Goal: Navigation & Orientation: Find specific page/section

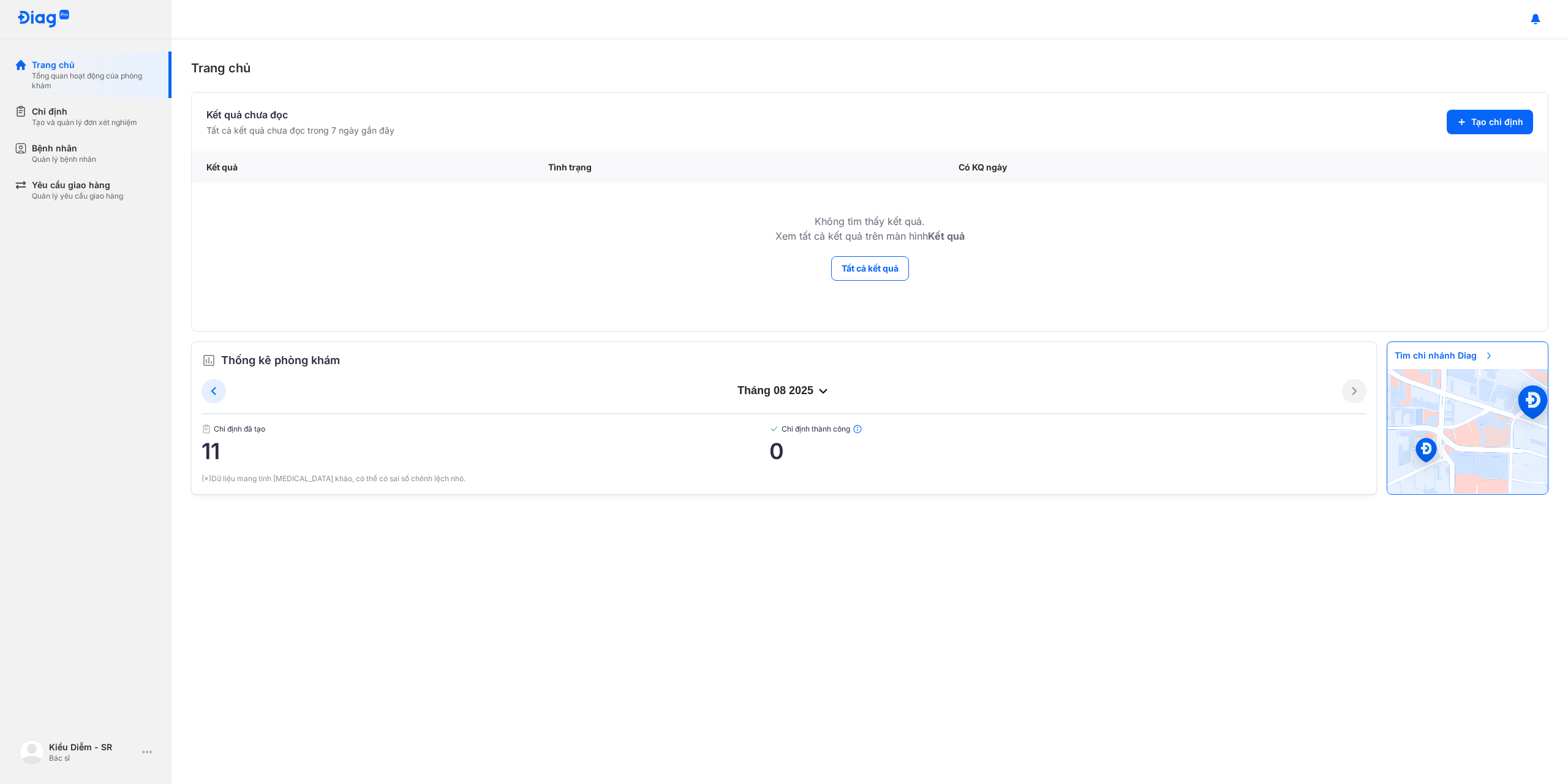
click at [547, 234] on td "Không tìm thấy kết quả. Xem tất cả kết quả trên màn hình Kết quả" at bounding box center [870, 219] width 1356 height 72
click at [227, 454] on span "11" at bounding box center [485, 451] width 567 height 25
click at [218, 457] on span "11" at bounding box center [485, 451] width 567 height 25
click at [229, 467] on div "tháng 08 2025 Chỉ định đã tạo 11 Chỉ định thành công 0" at bounding box center [784, 425] width 1165 height 94
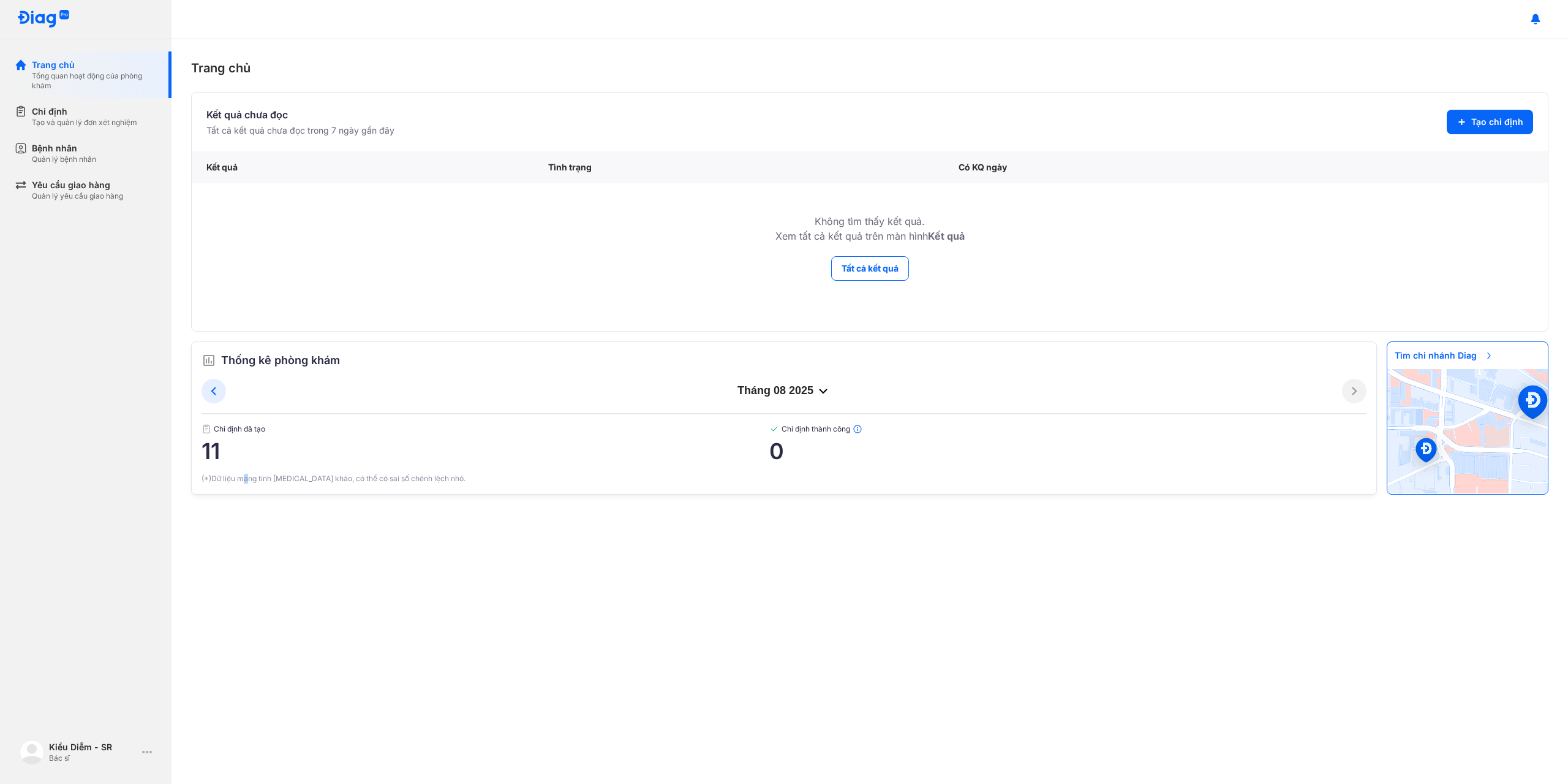
click at [247, 475] on div "(*)Dữ liệu mang tính tham khảo, có thể có sai số chênh lệch nhỏ." at bounding box center [784, 478] width 1165 height 11
click at [218, 395] on icon at bounding box center [214, 390] width 15 height 15
click at [208, 389] on icon at bounding box center [214, 390] width 15 height 15
click at [568, 401] on button at bounding box center [1354, 391] width 25 height 25
click at [568, 397] on icon at bounding box center [1354, 390] width 15 height 15
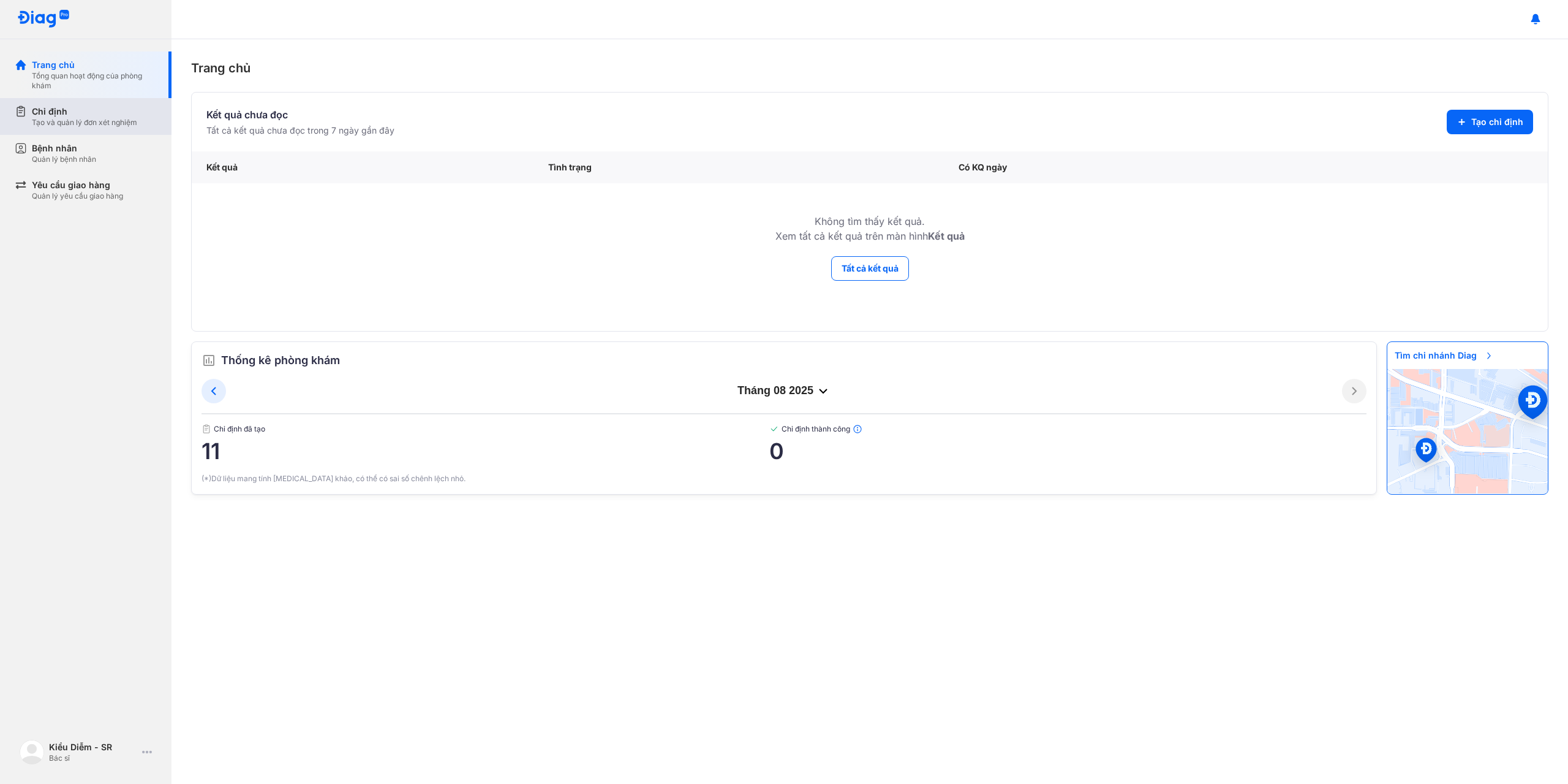
click at [100, 128] on div "Chỉ định Tạo và quản lý đơn xét nghiệm" at bounding box center [93, 116] width 157 height 37
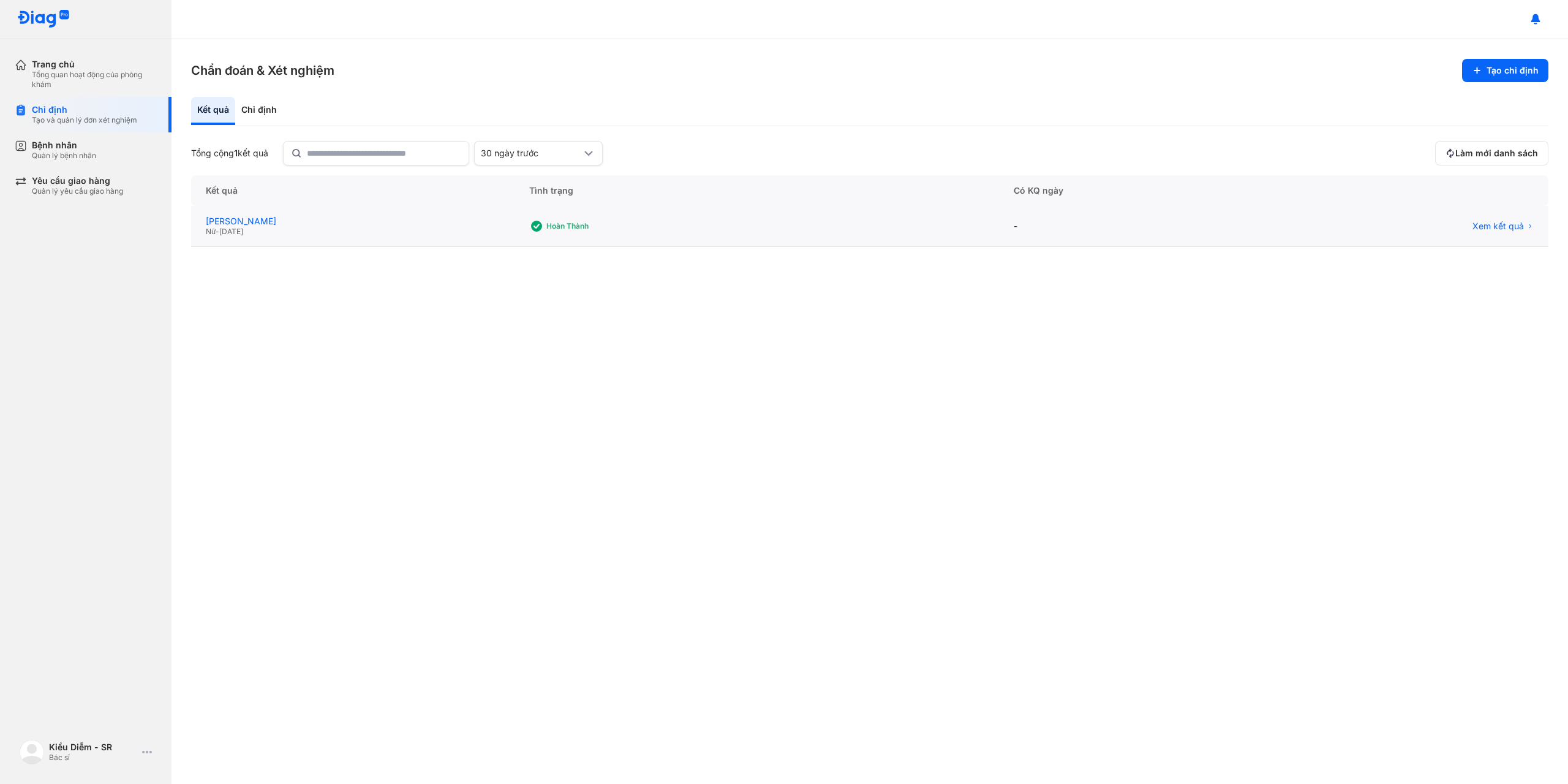
click at [332, 224] on div "NGUYỄN BÙI BẢO PHƯƠNG" at bounding box center [353, 221] width 294 height 11
click at [75, 152] on div "Quản lý bệnh nhân" at bounding box center [64, 156] width 65 height 10
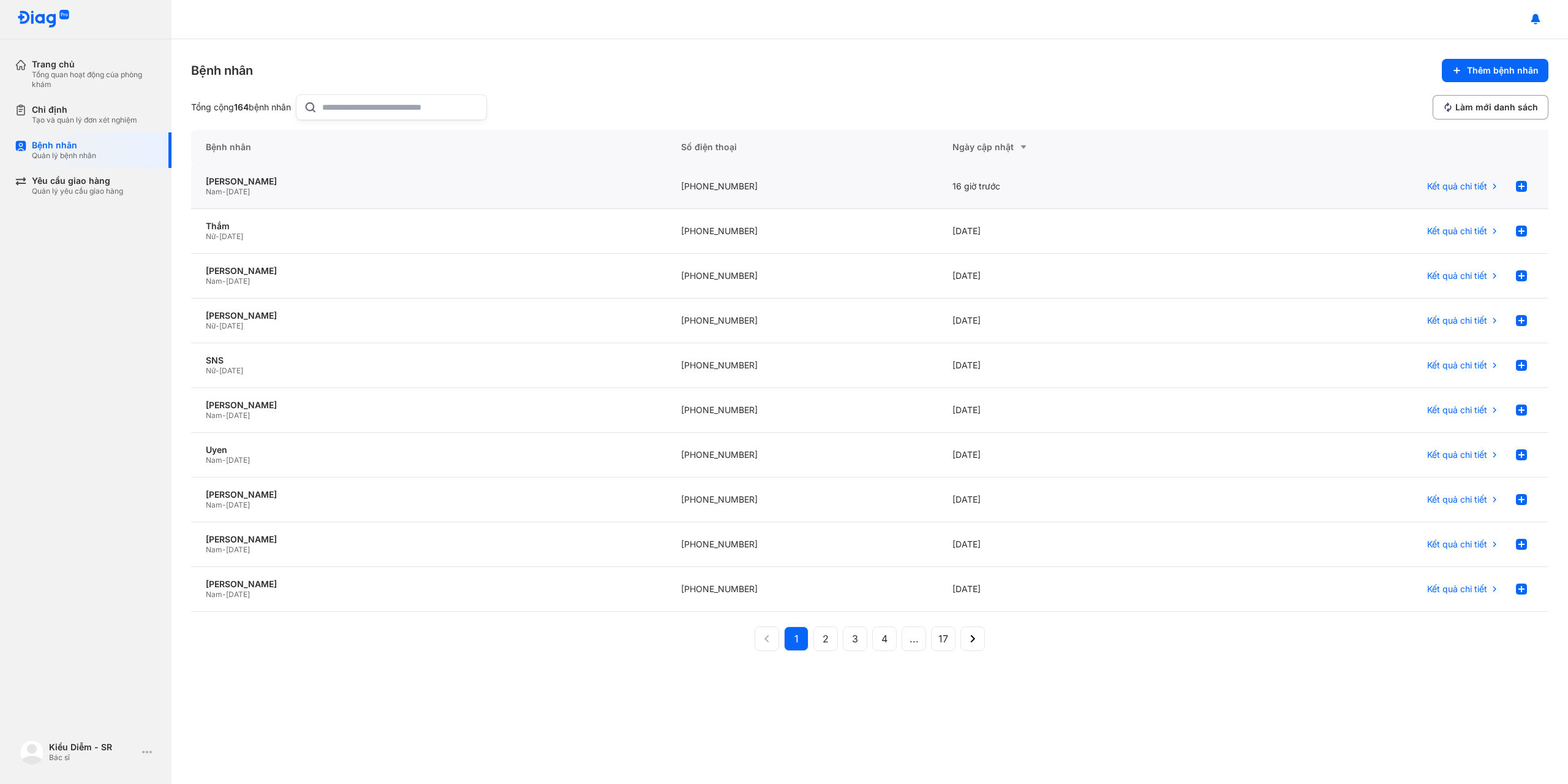
click at [378, 201] on div "Phan Tuấn Đạt Nam - 15/09/1997" at bounding box center [428, 187] width 475 height 45
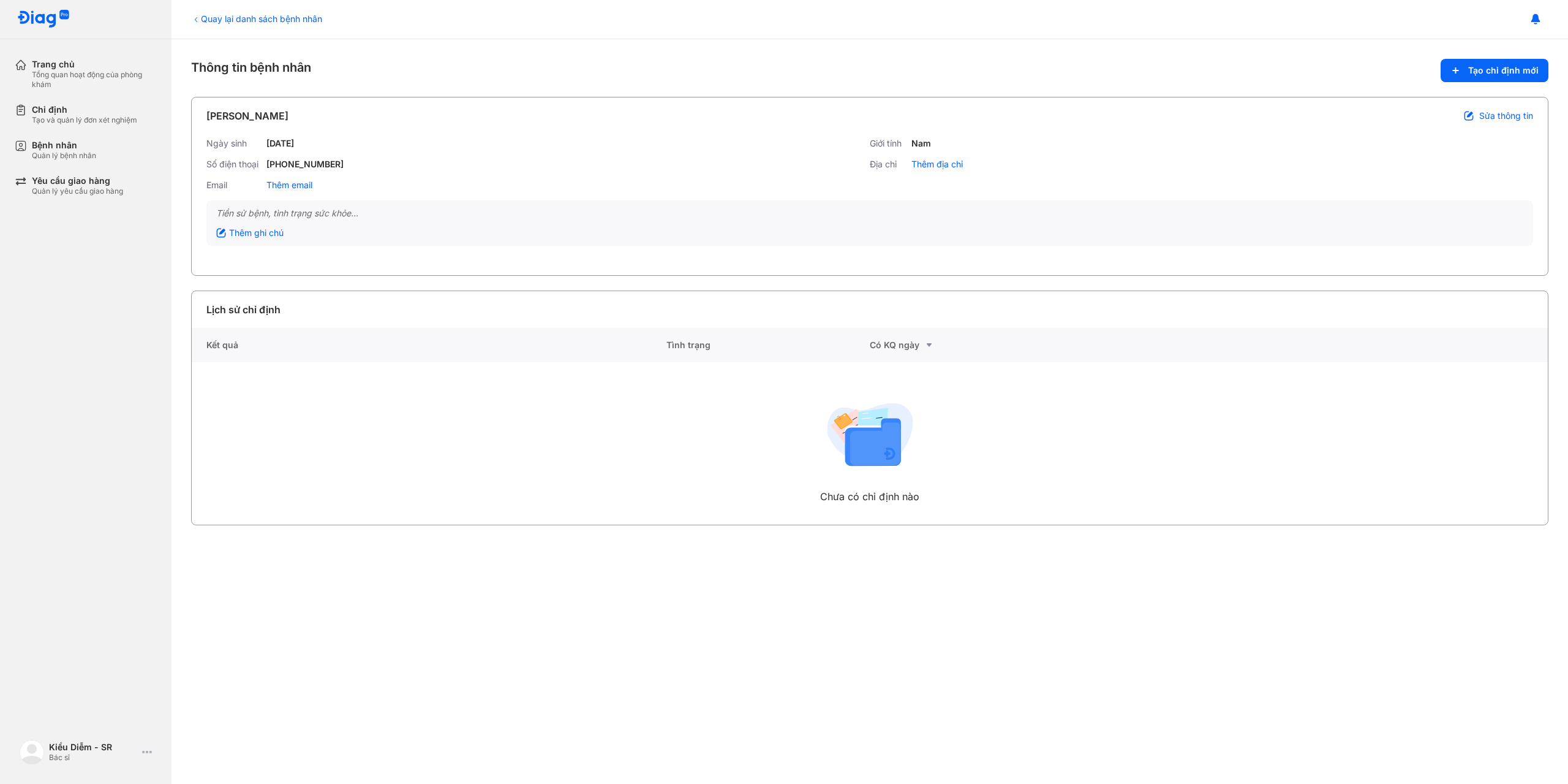
click at [252, 15] on div "Quay lại danh sách bệnh nhân" at bounding box center [257, 19] width 131 height 13
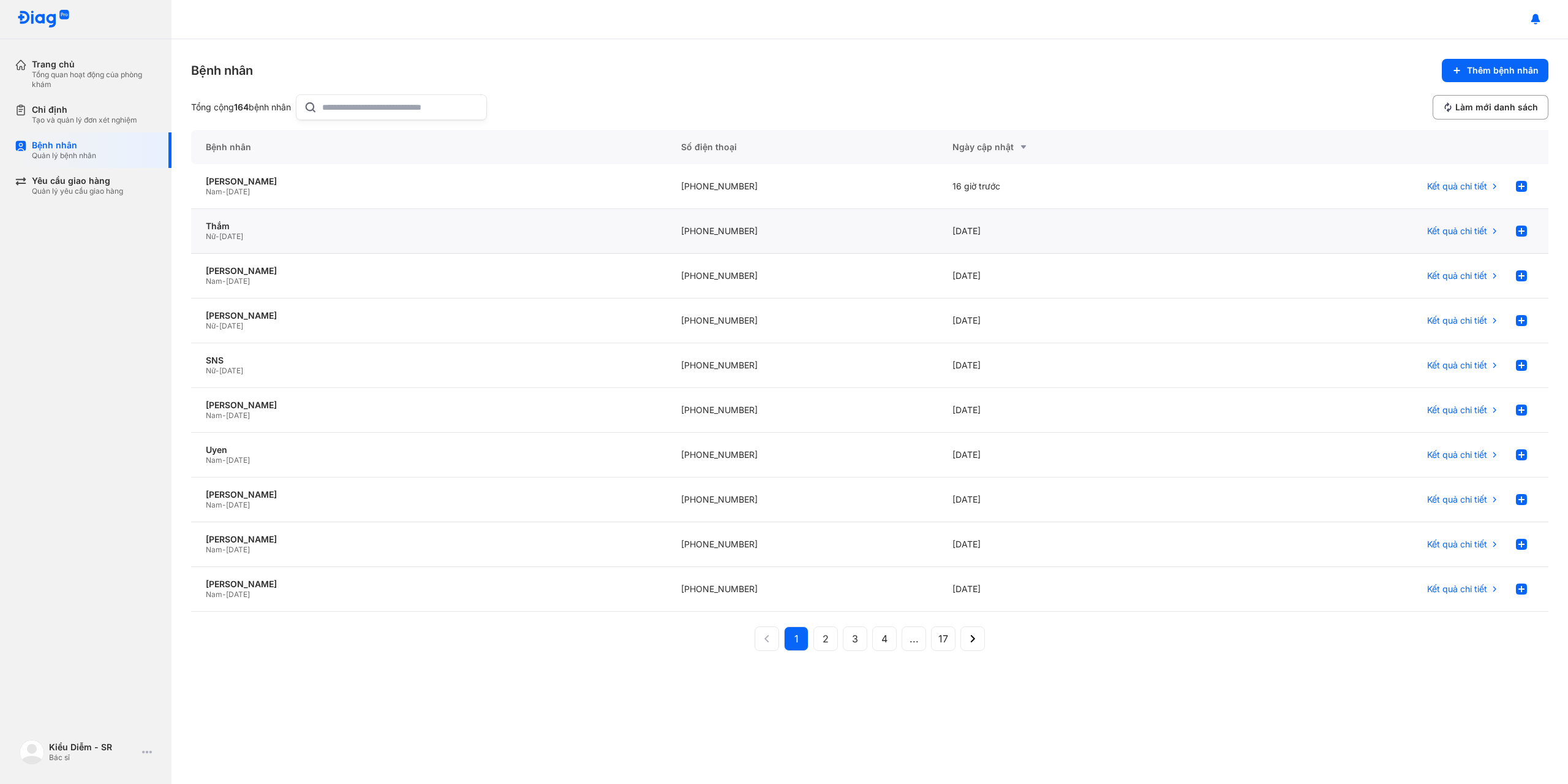
click at [423, 240] on div "Nữ - [DATE]" at bounding box center [429, 236] width 446 height 10
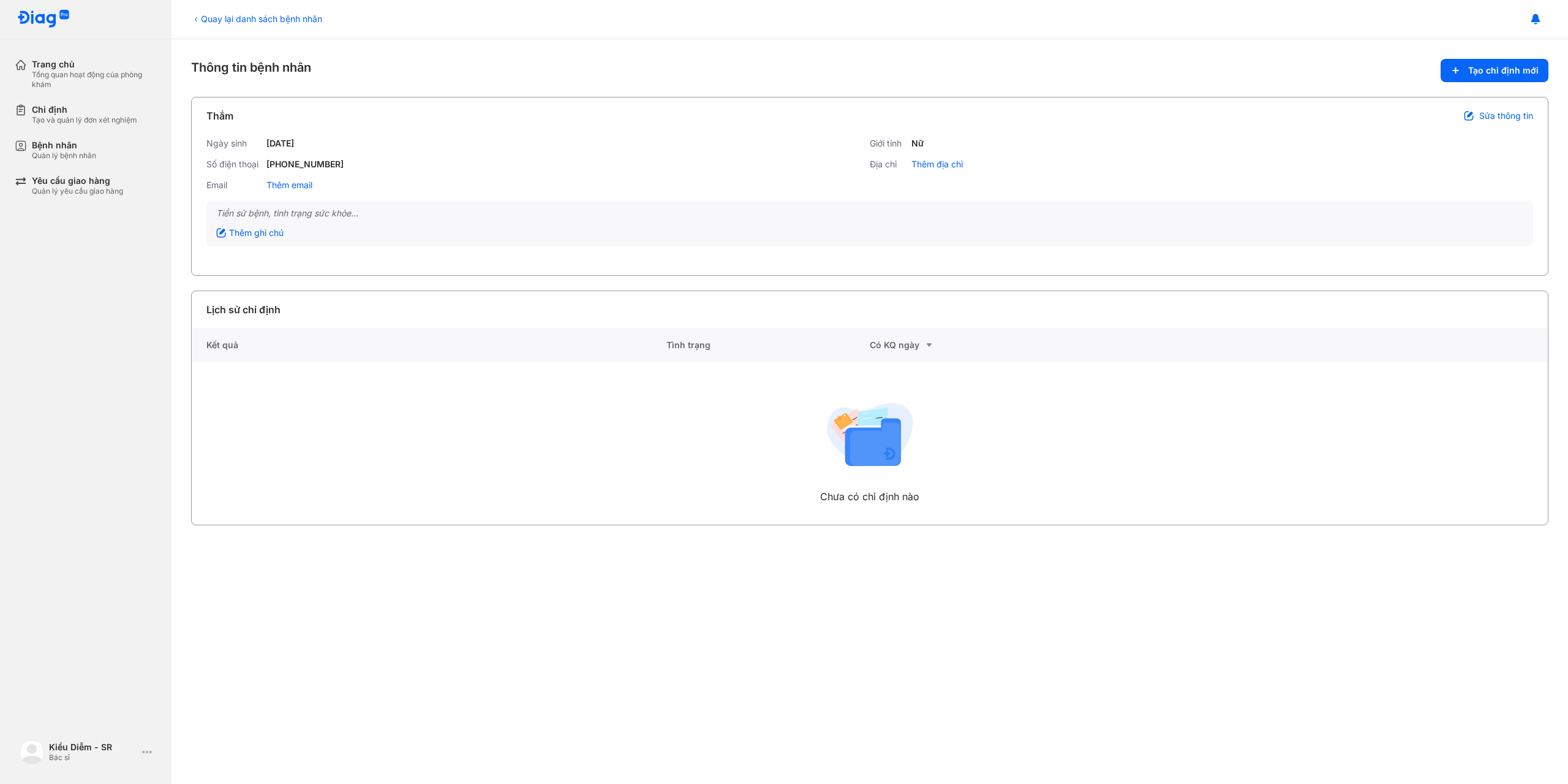
click at [288, 23] on div "Quay lại danh sách bệnh nhân" at bounding box center [257, 19] width 131 height 13
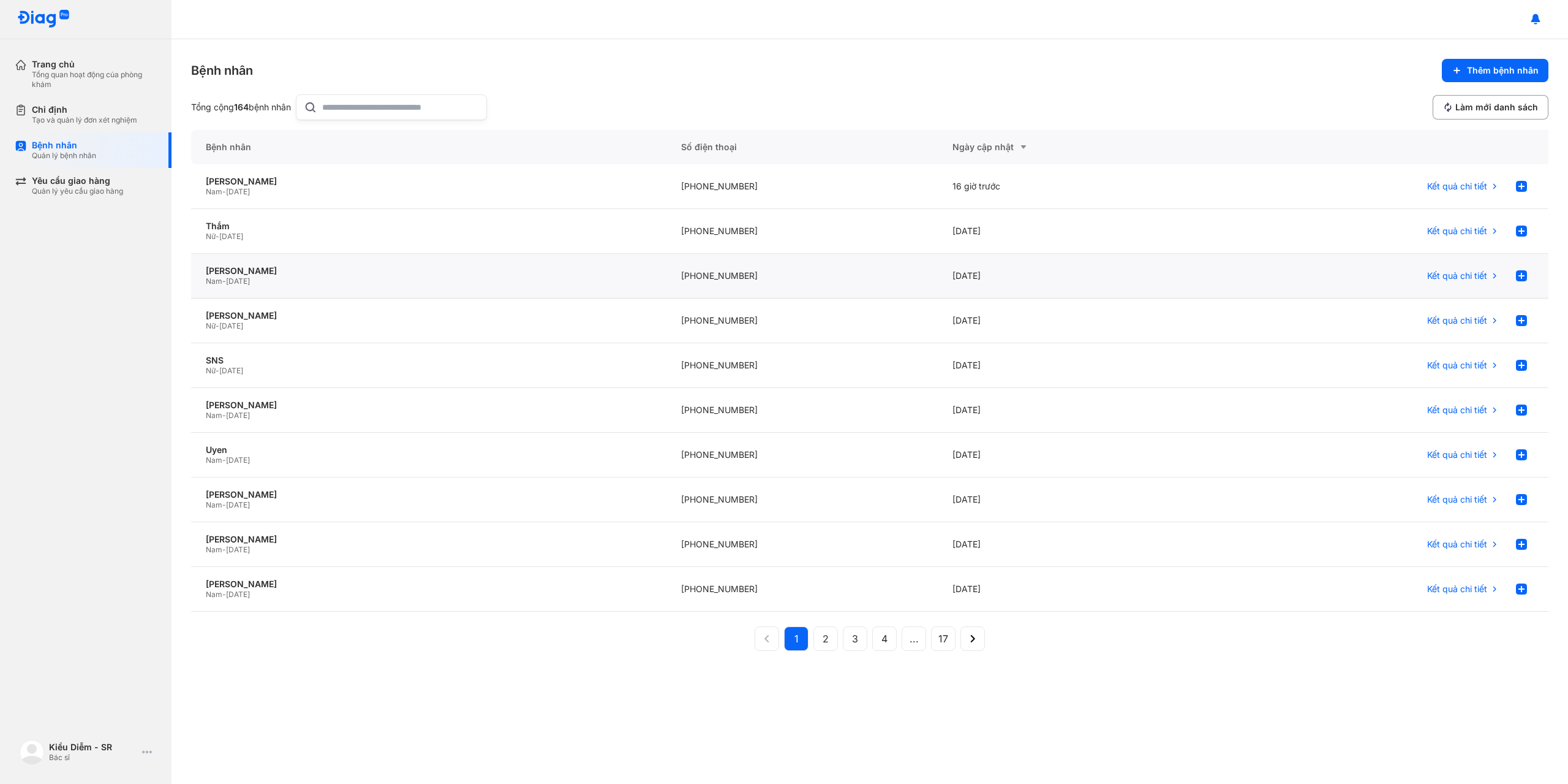
click at [389, 288] on div "Nguyễn văn a Nam - 08/07/2000" at bounding box center [428, 276] width 475 height 45
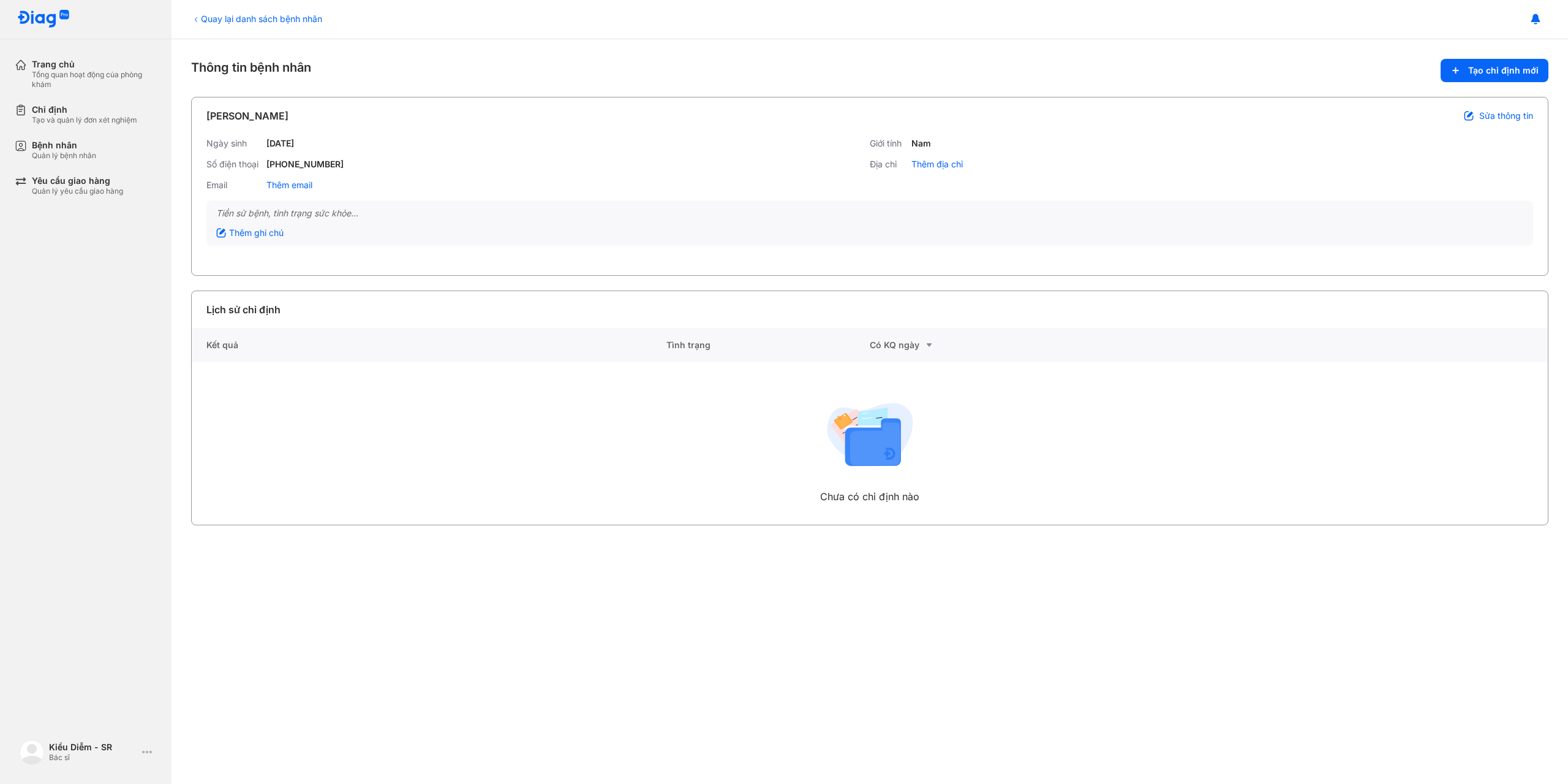
click at [227, 16] on div "Quay lại danh sách bệnh nhân" at bounding box center [257, 19] width 131 height 13
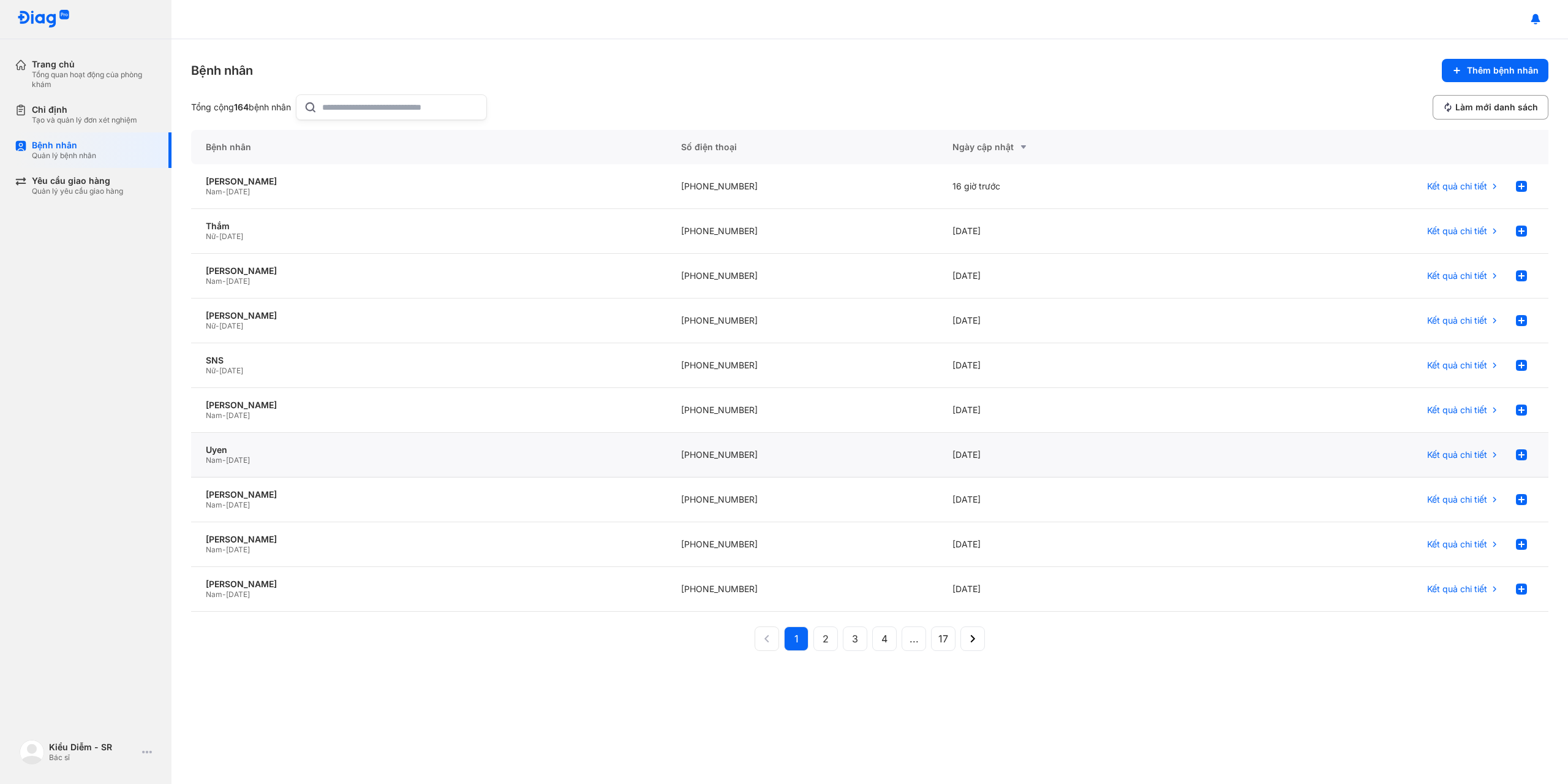
click at [287, 470] on div "Uyen Nam - [DATE]" at bounding box center [428, 455] width 475 height 45
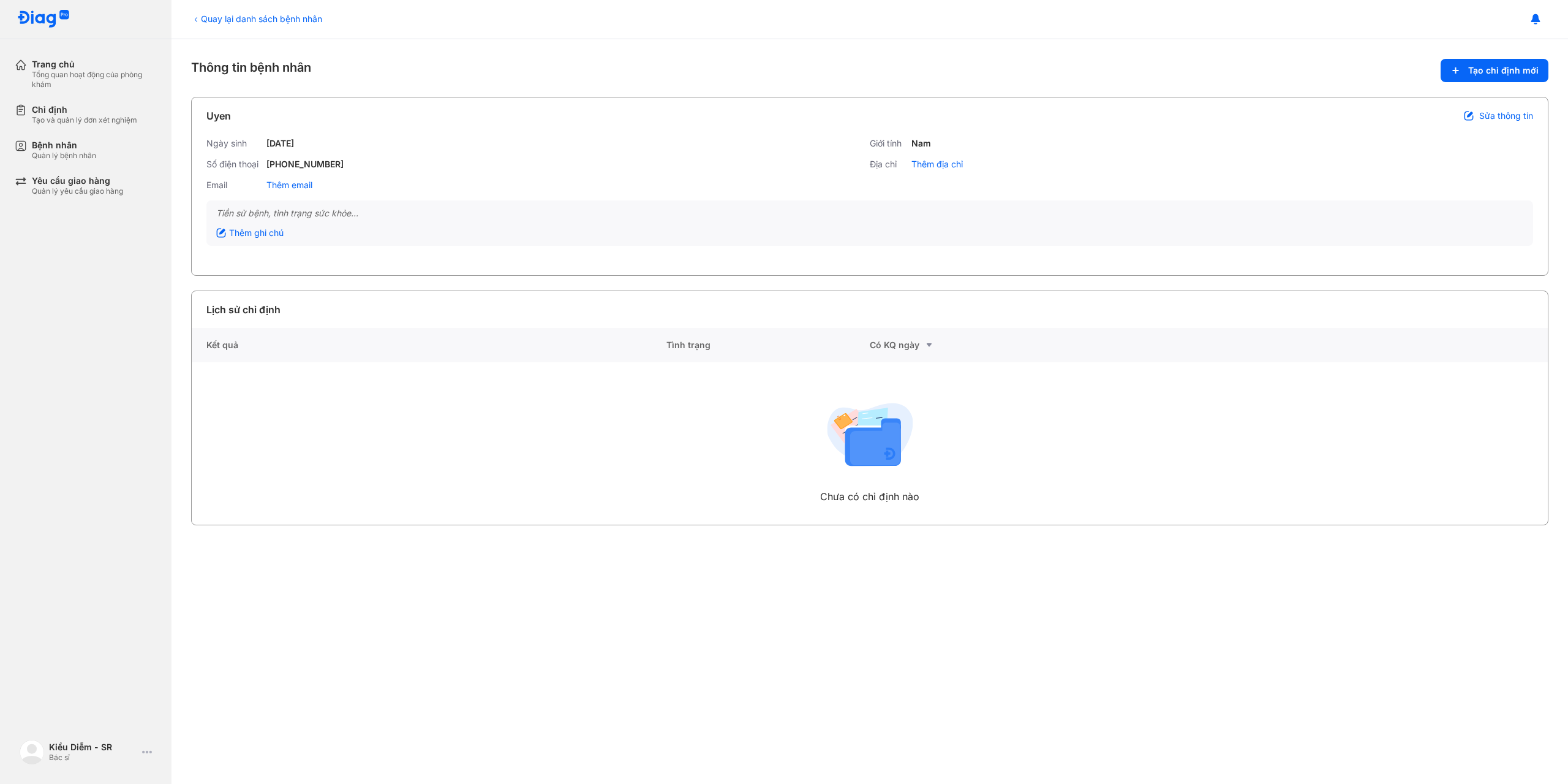
click at [245, 25] on div at bounding box center [870, 19] width 1396 height 39
click at [245, 19] on div "Quay lại danh sách bệnh nhân" at bounding box center [257, 19] width 131 height 13
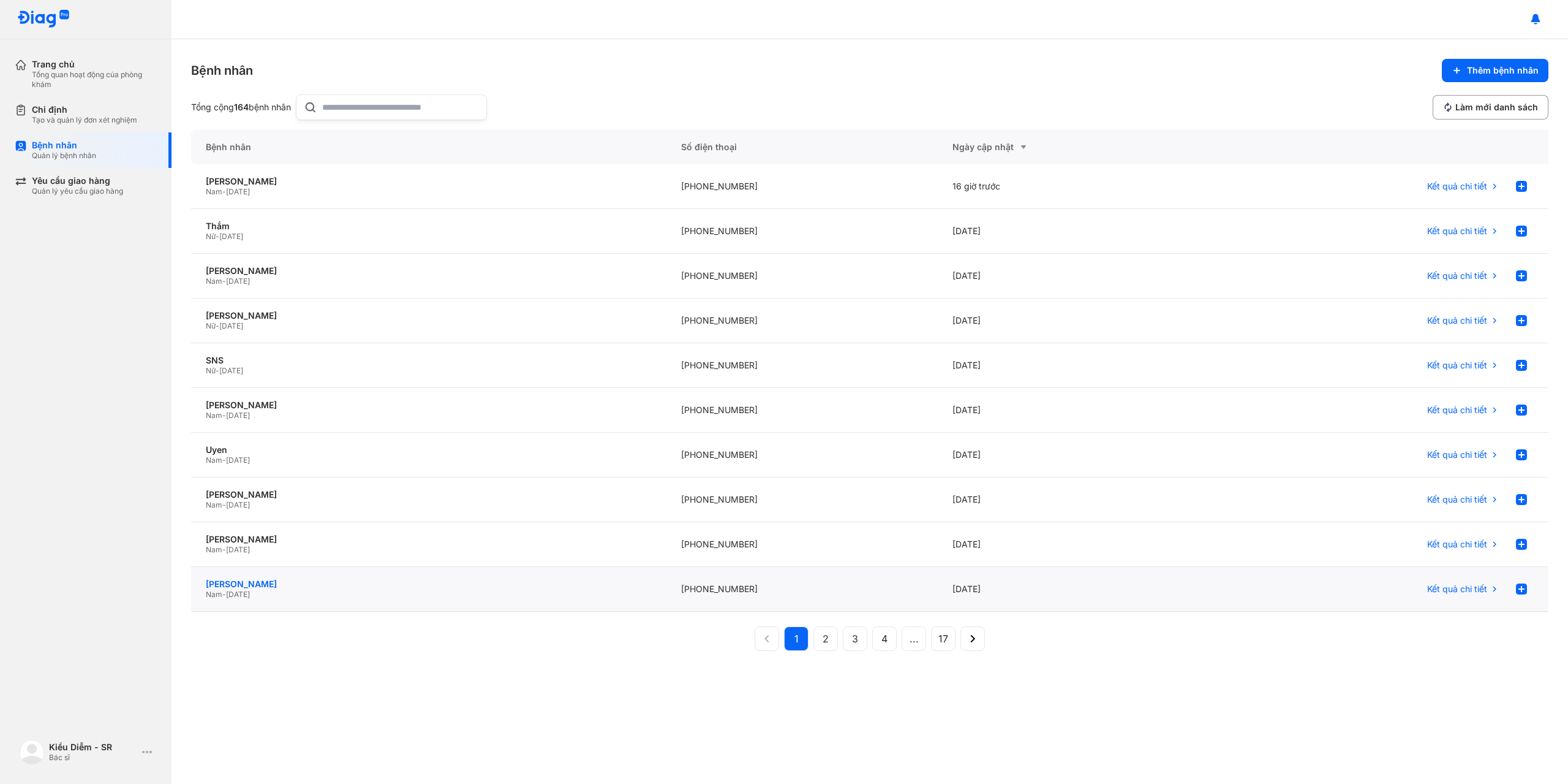
click at [319, 583] on div "[PERSON_NAME]" at bounding box center [429, 584] width 446 height 11
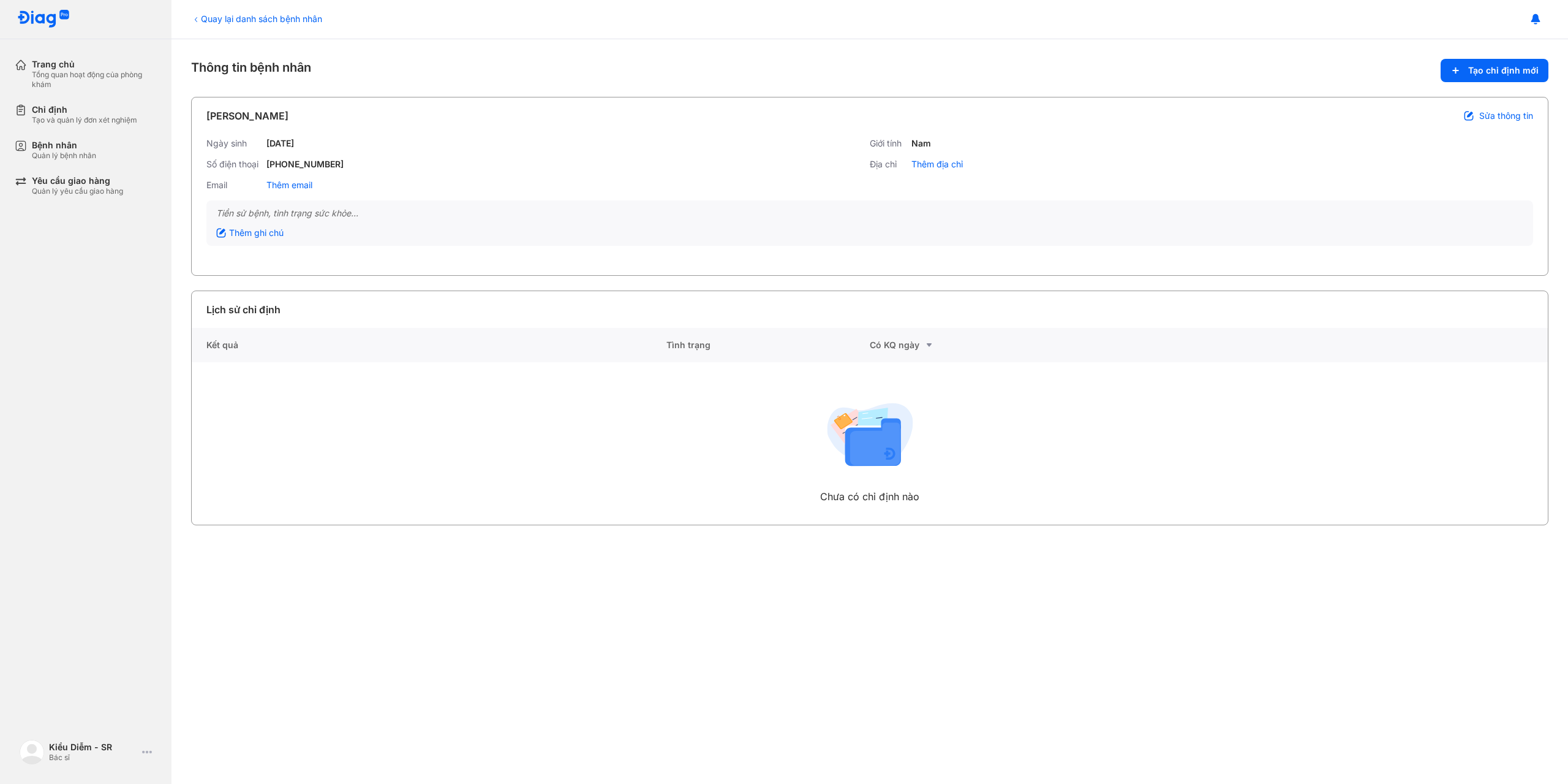
click at [267, 17] on div "Quay lại danh sách bệnh nhân" at bounding box center [257, 19] width 131 height 13
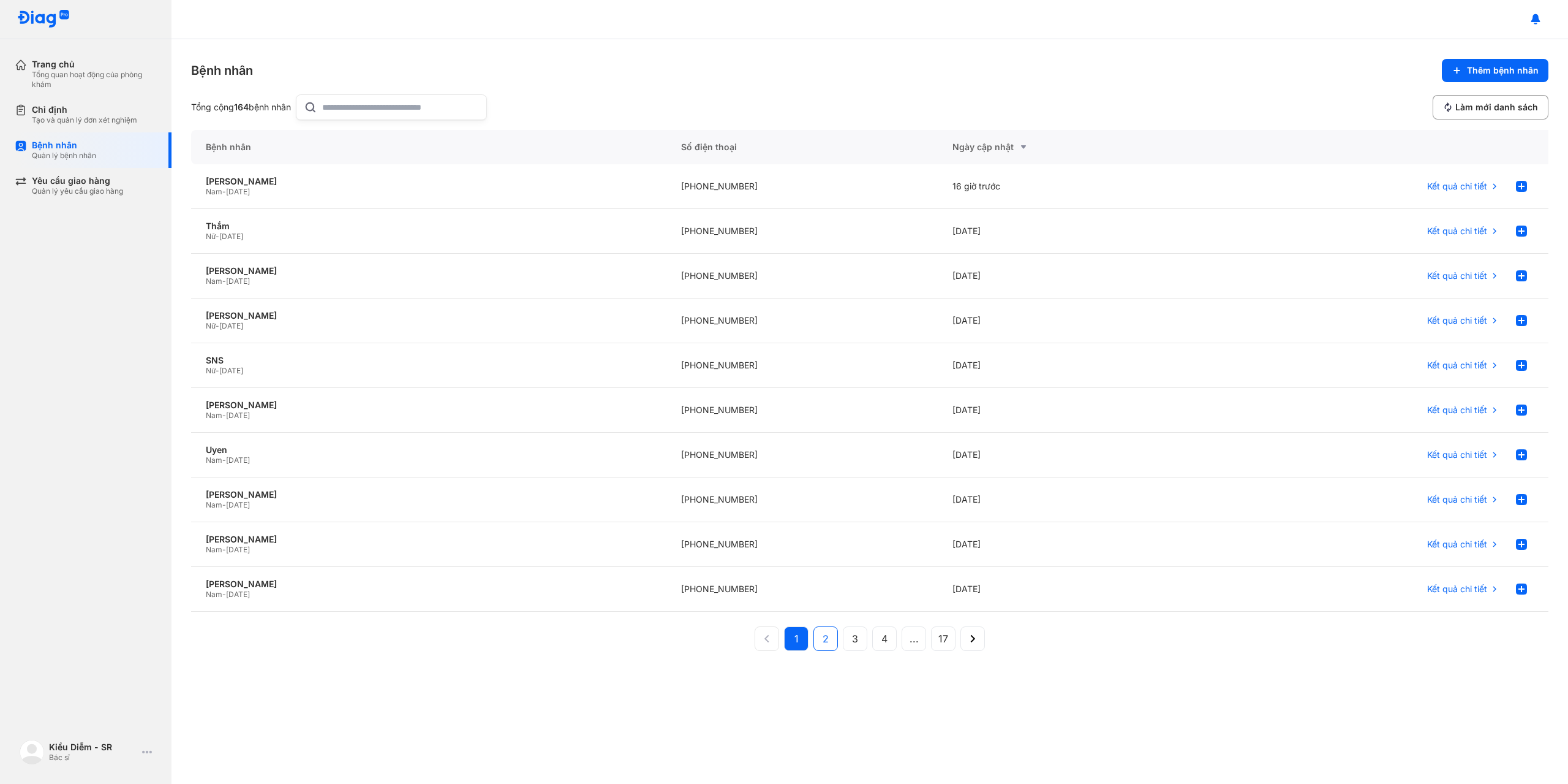
click at [826, 644] on span "2" at bounding box center [826, 638] width 6 height 15
click at [872, 645] on button "3" at bounding box center [885, 639] width 25 height 25
click at [843, 643] on button "2" at bounding box center [855, 639] width 25 height 25
click at [813, 640] on button "1" at bounding box center [826, 639] width 25 height 25
click at [265, 103] on div "Tổng cộng 164 bệnh nhân" at bounding box center [241, 107] width 100 height 11
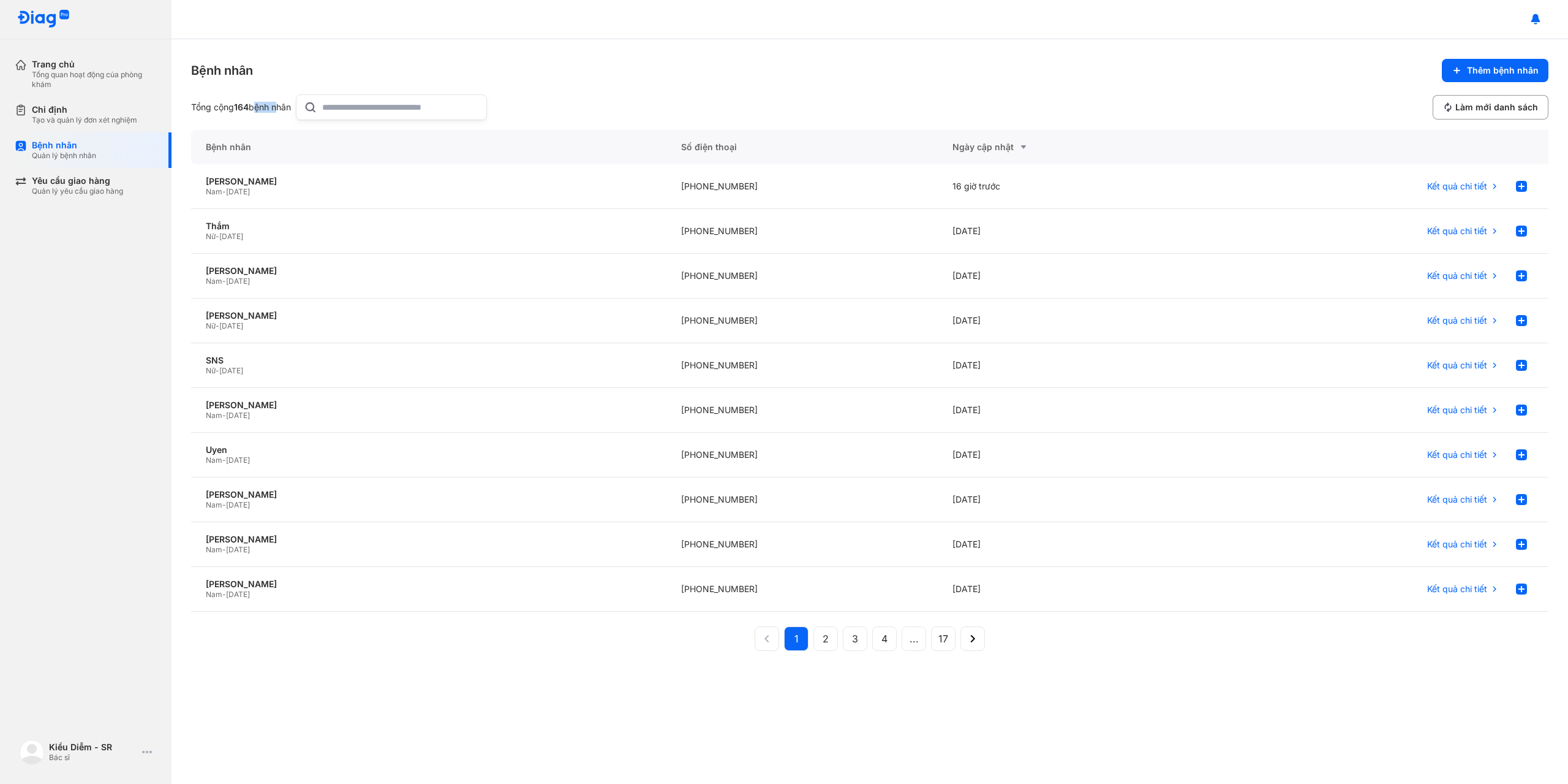
click at [265, 103] on div "Tổng cộng 164 bệnh nhân" at bounding box center [241, 107] width 100 height 11
click at [118, 183] on div "Yêu cầu giao hàng" at bounding box center [77, 180] width 91 height 11
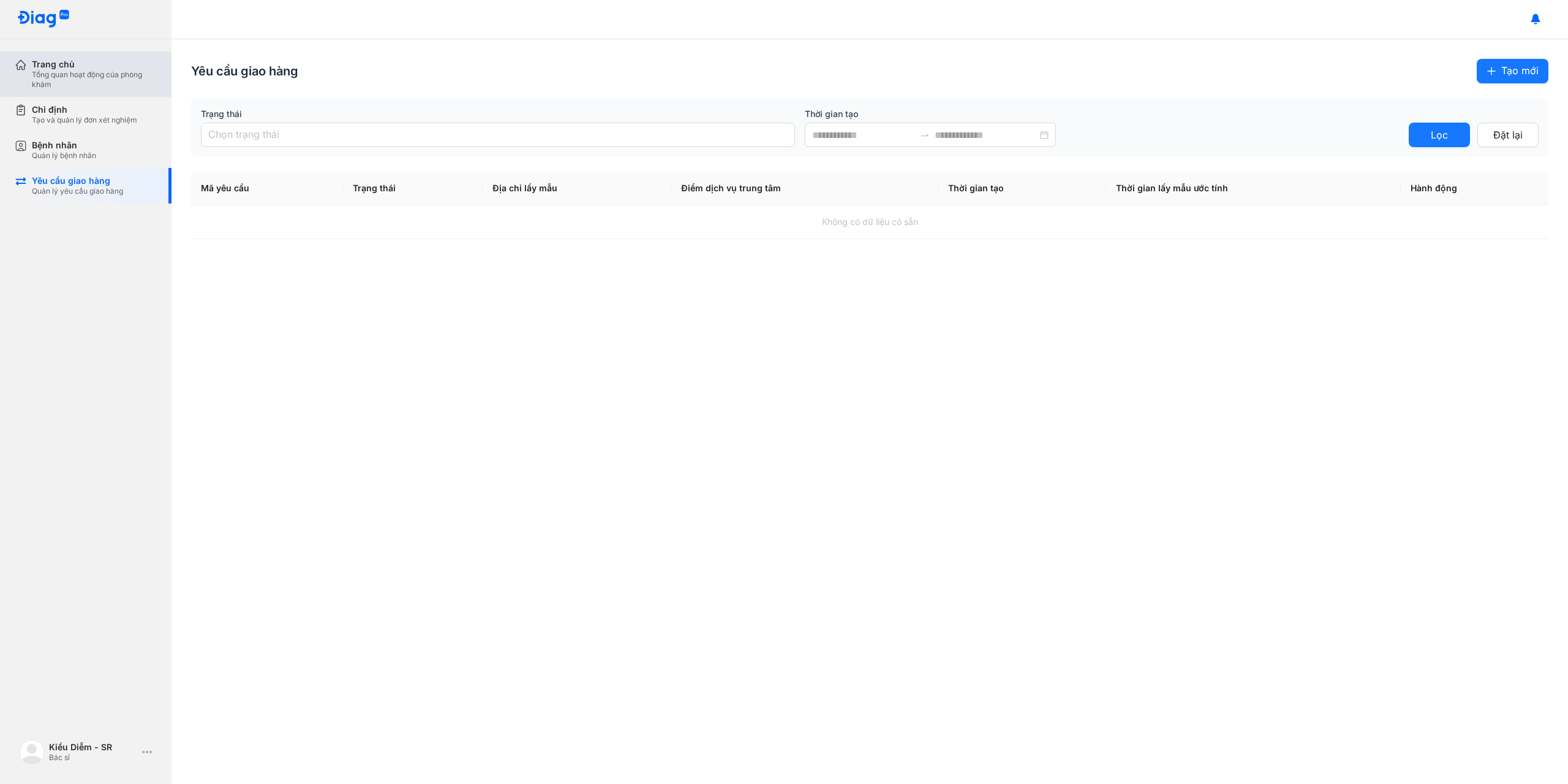
click at [140, 64] on div "Trang chủ" at bounding box center [94, 65] width 125 height 11
